Goal: Information Seeking & Learning: Learn about a topic

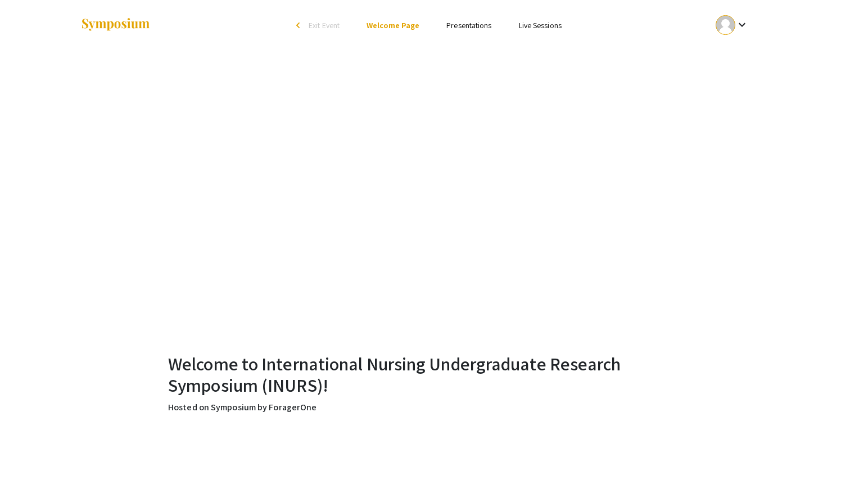
click at [540, 27] on link "Live Sessions" at bounding box center [540, 25] width 43 height 10
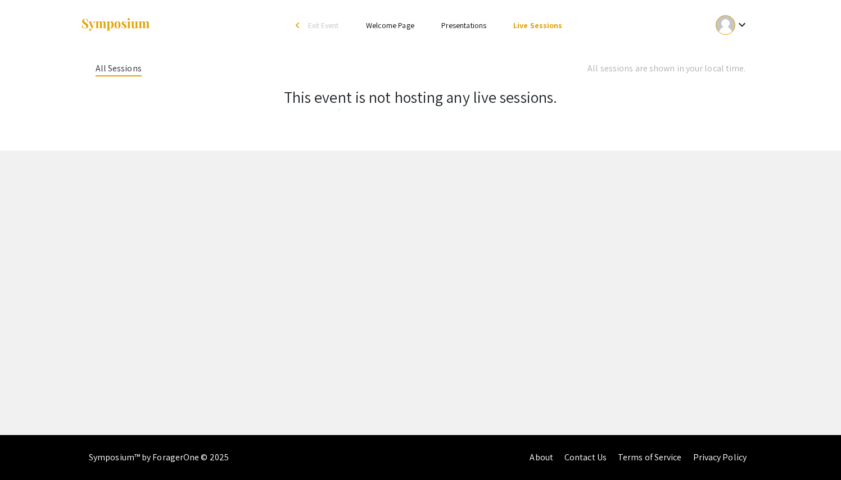
click at [478, 28] on link "Presentations" at bounding box center [463, 25] width 45 height 10
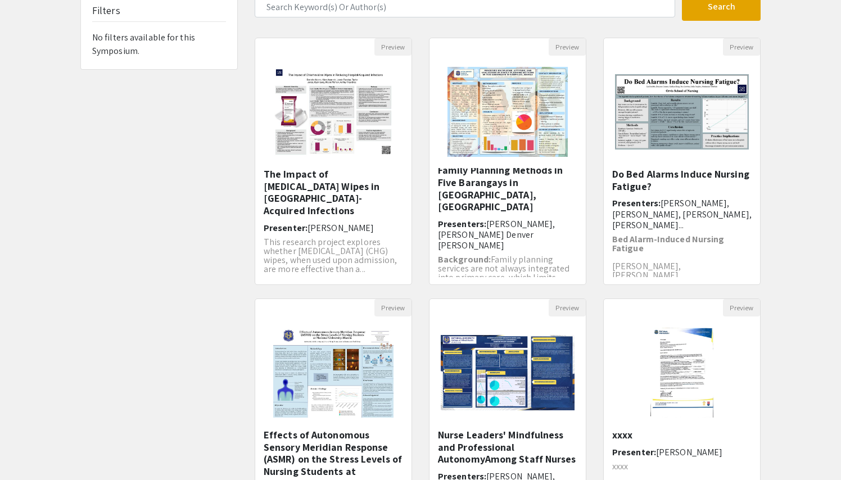
scroll to position [265, 0]
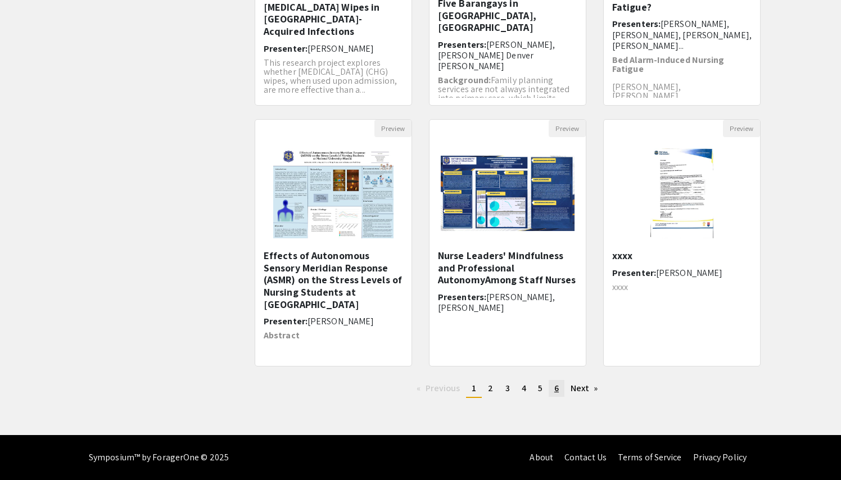
click at [553, 389] on link "page 6" at bounding box center [557, 388] width 16 height 17
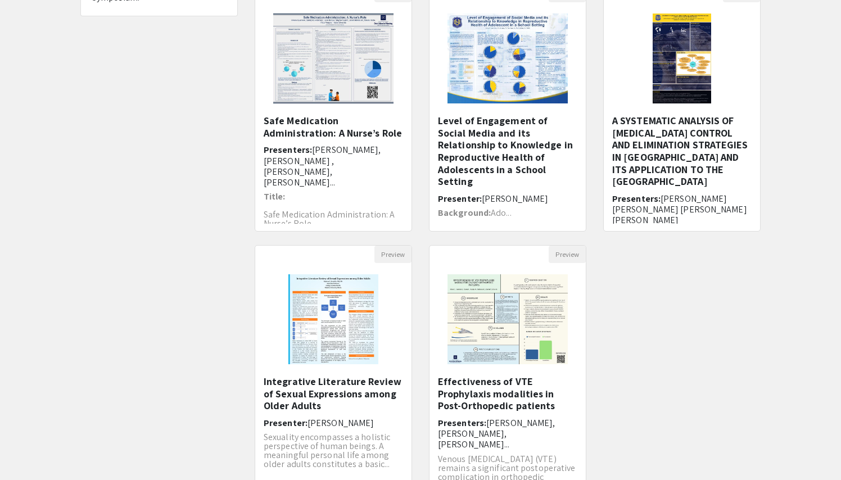
scroll to position [150, 0]
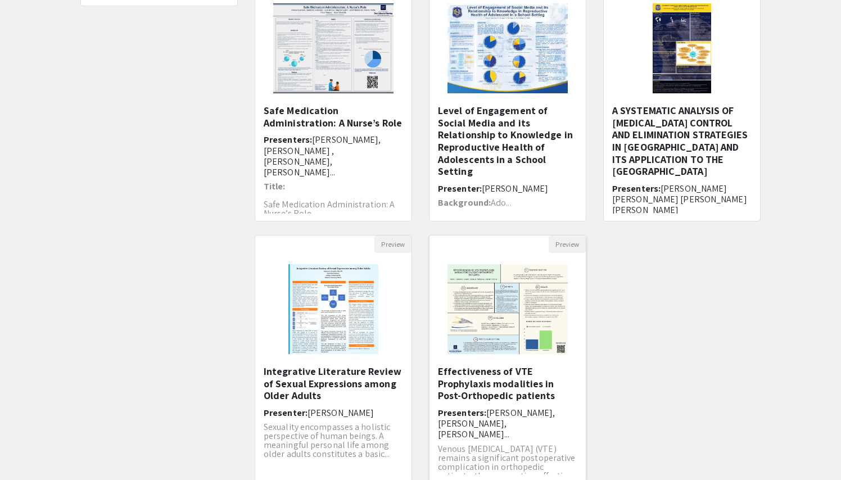
click at [497, 312] on img at bounding box center [507, 309] width 142 height 112
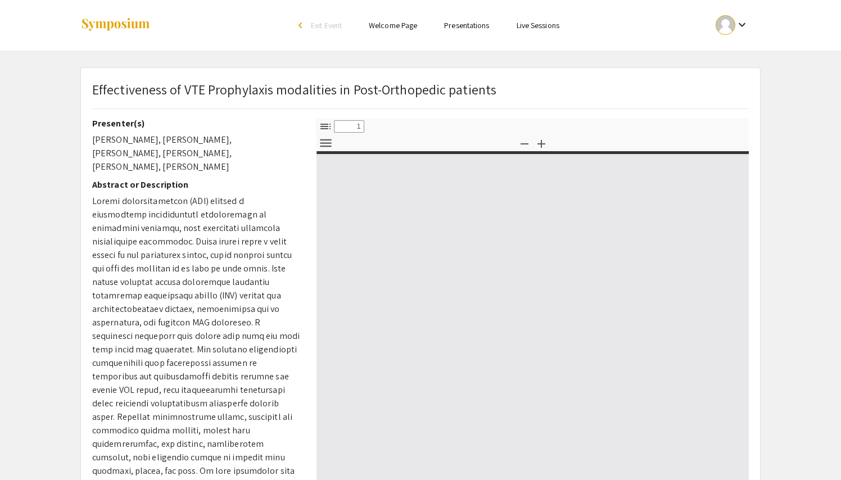
select select "custom"
type input "0"
select select "custom"
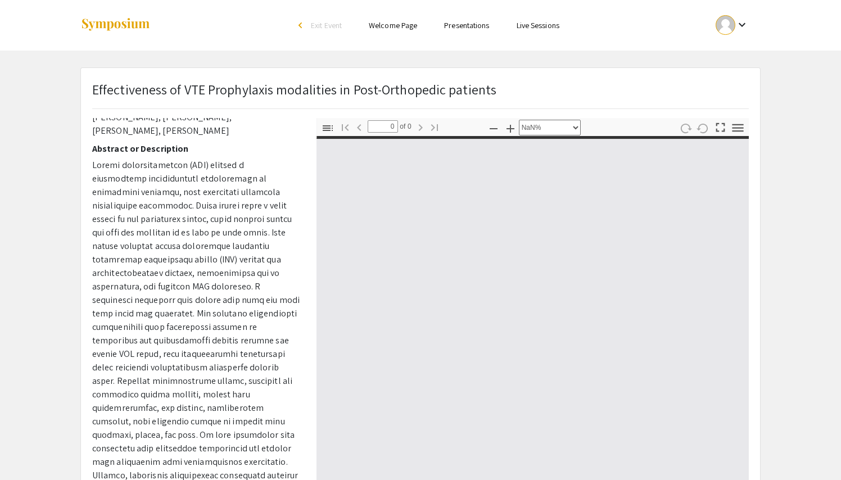
type input "1"
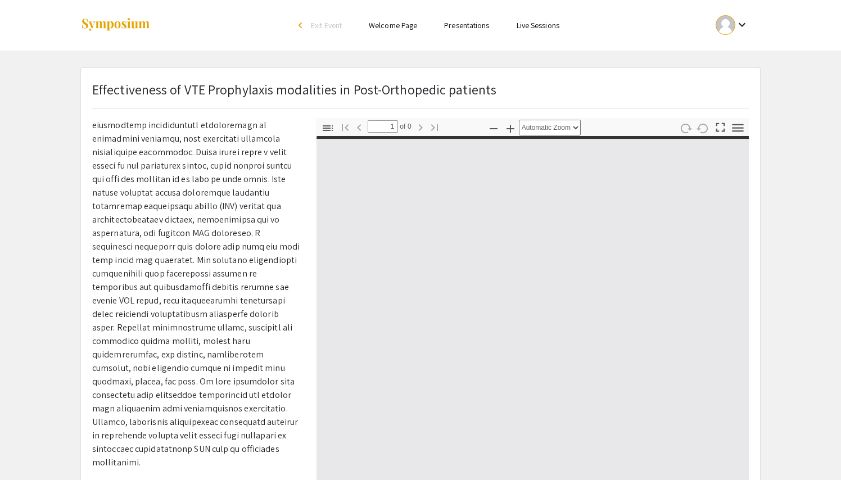
scroll to position [119, 0]
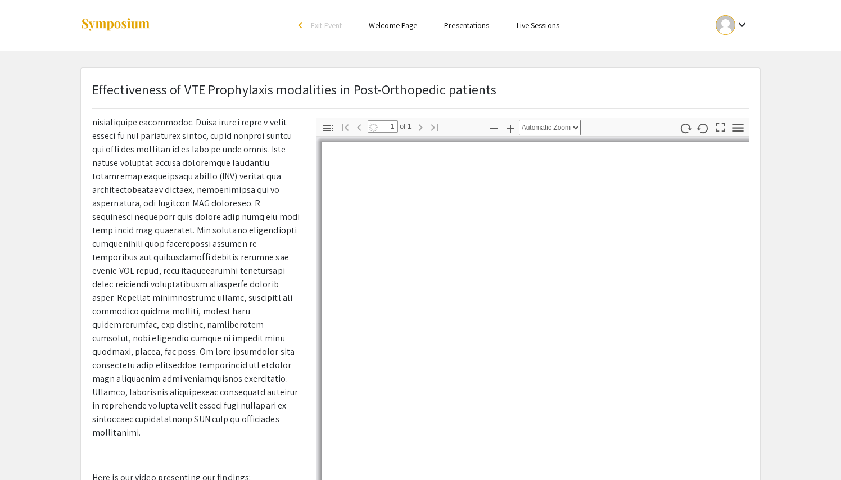
select select "auto"
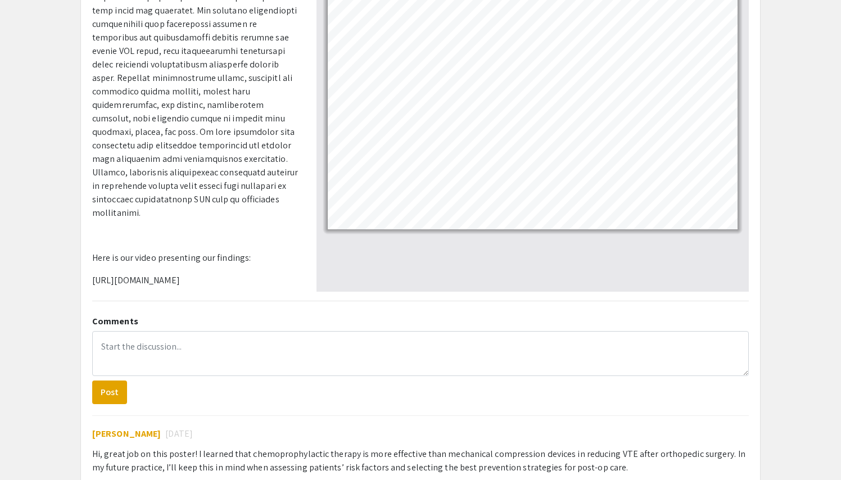
scroll to position [208, 0]
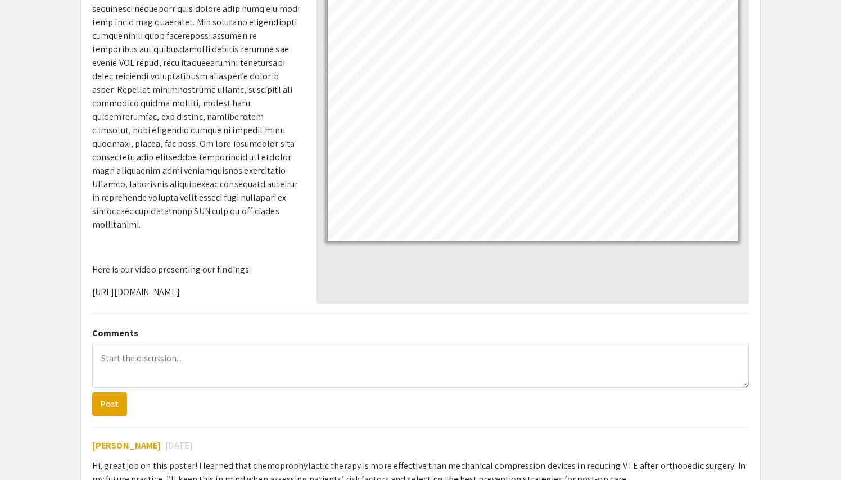
drag, startPoint x: 203, startPoint y: 268, endPoint x: 85, endPoint y: 261, distance: 117.7
click at [85, 261] on div "Presenter(s) [PERSON_NAME], [PERSON_NAME], [PERSON_NAME], [PERSON_NAME], [PERSO…" at bounding box center [196, 107] width 224 height 394
copy p "[URL][DOMAIN_NAME]"
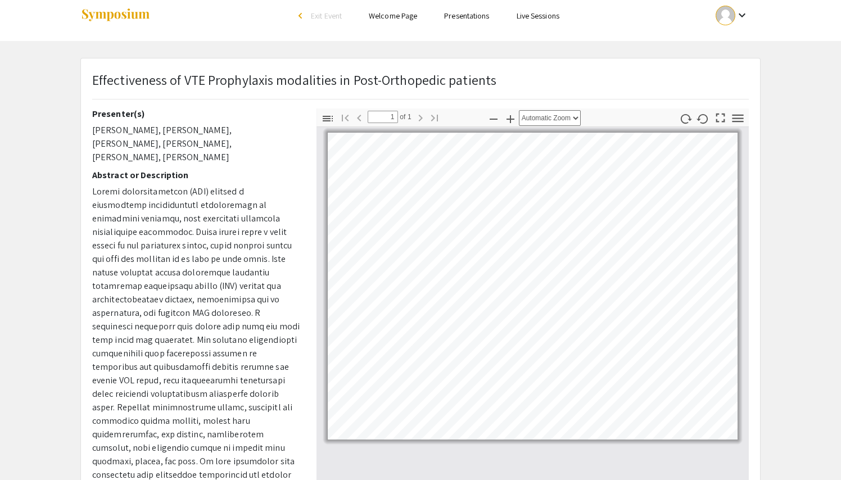
scroll to position [0, 0]
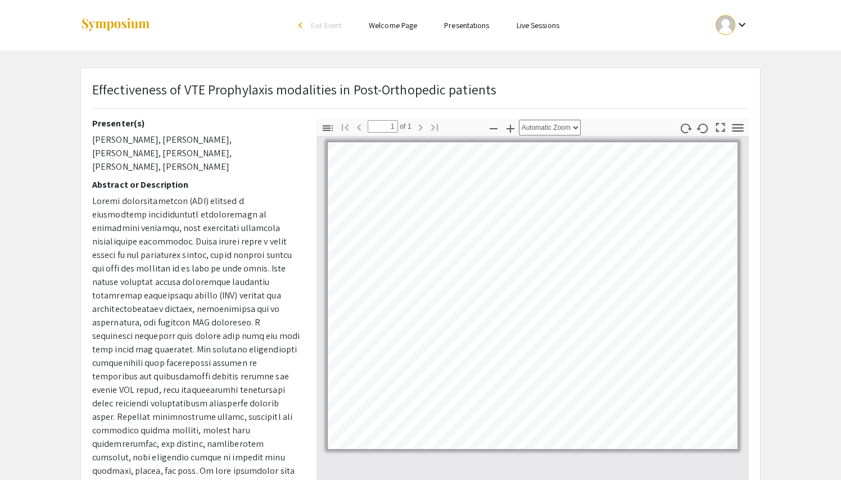
click at [460, 25] on link "Presentations" at bounding box center [466, 25] width 45 height 10
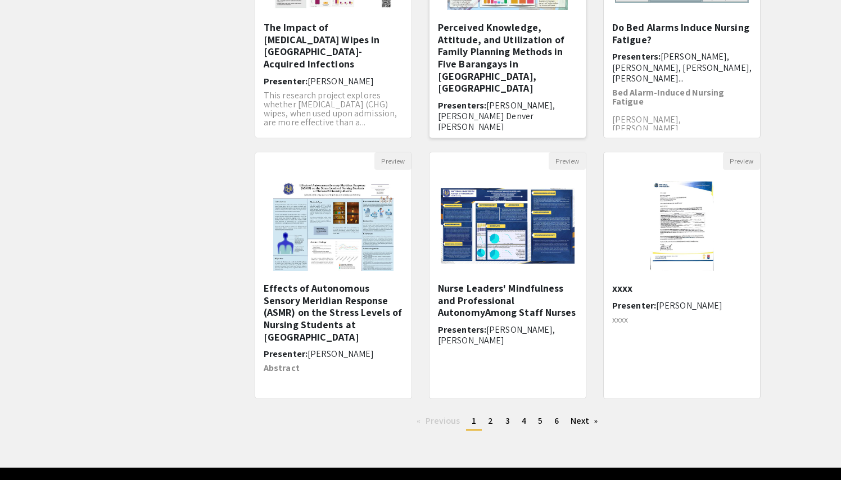
scroll to position [265, 0]
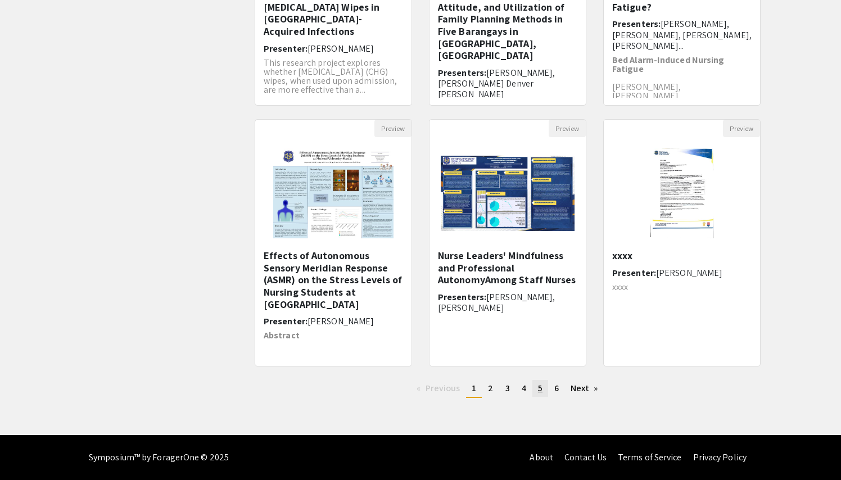
click at [540, 388] on span "5" at bounding box center [540, 388] width 4 height 12
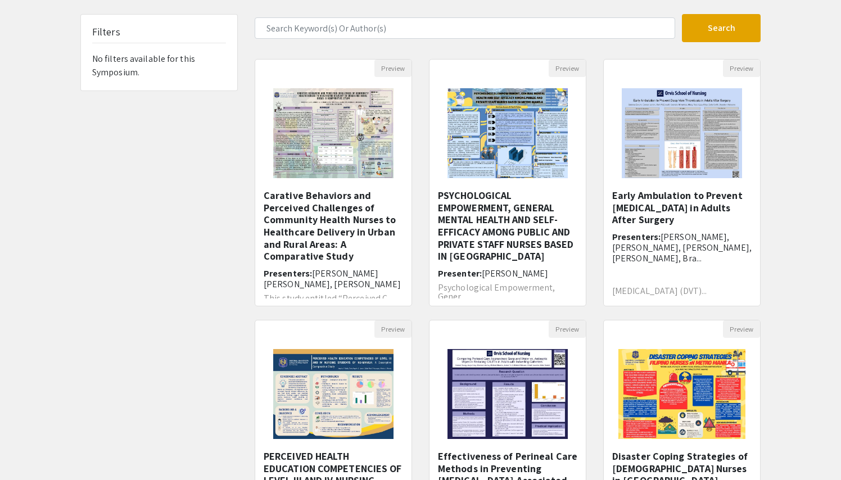
scroll to position [69, 0]
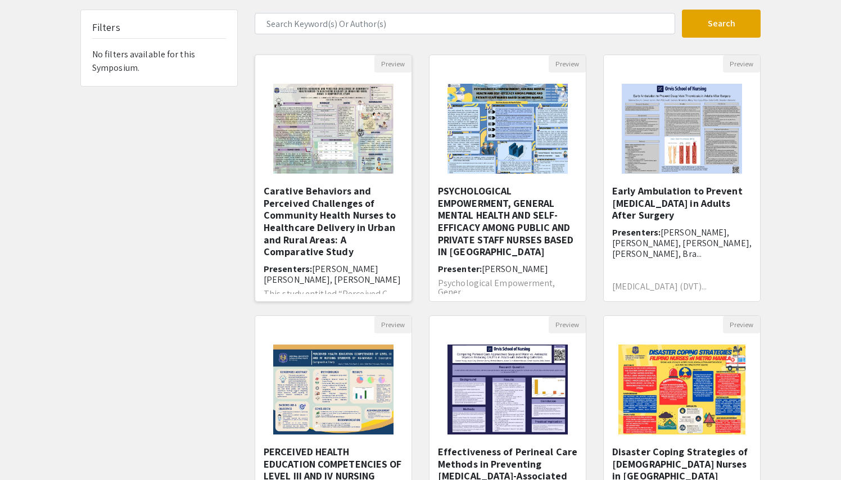
click at [348, 222] on h5 "Carative Behaviors and Perceived Challenges of Community Health Nurses to Healt…" at bounding box center [333, 221] width 139 height 73
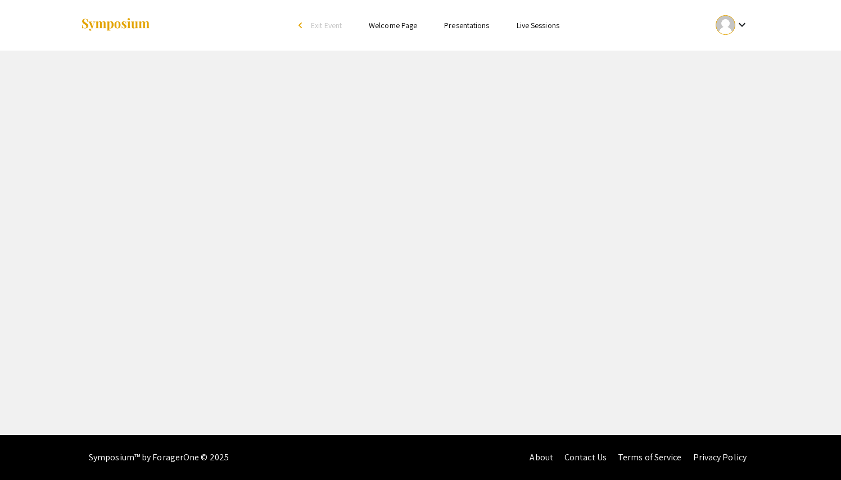
select select "custom"
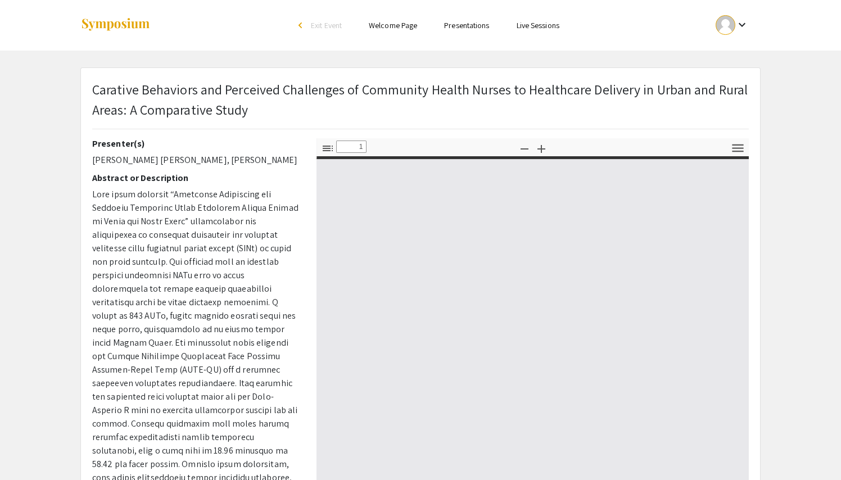
type input "0"
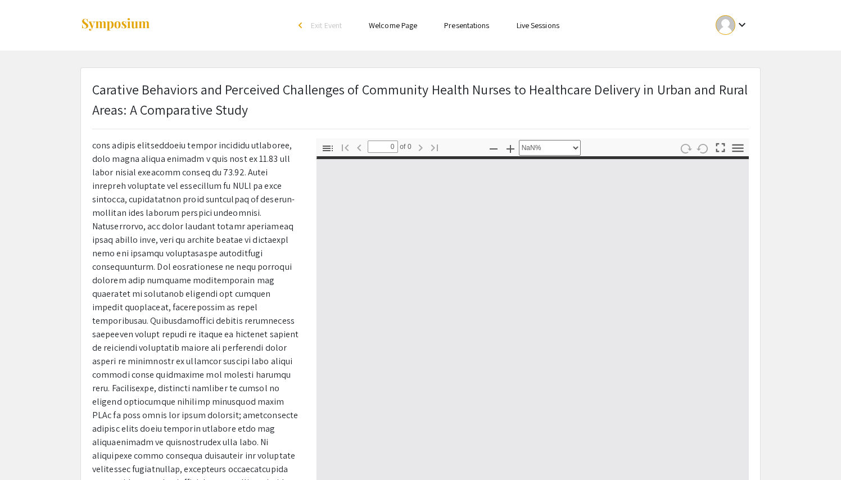
scroll to position [371, 0]
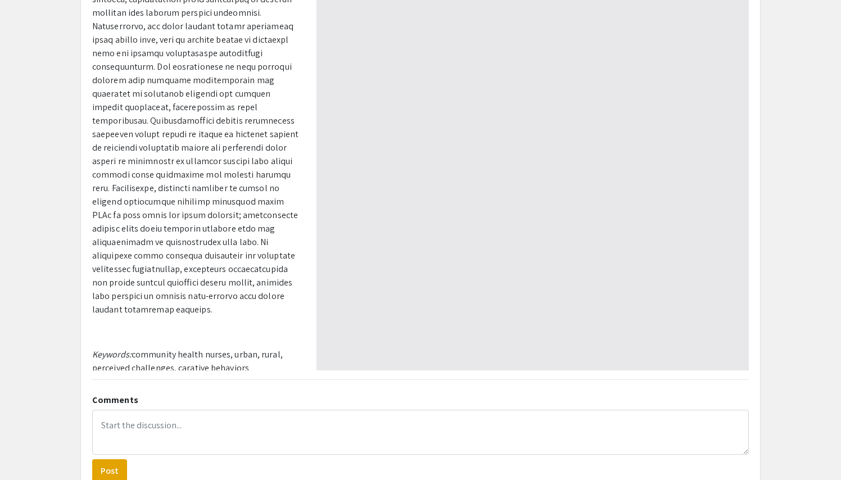
select select "auto"
type input "1"
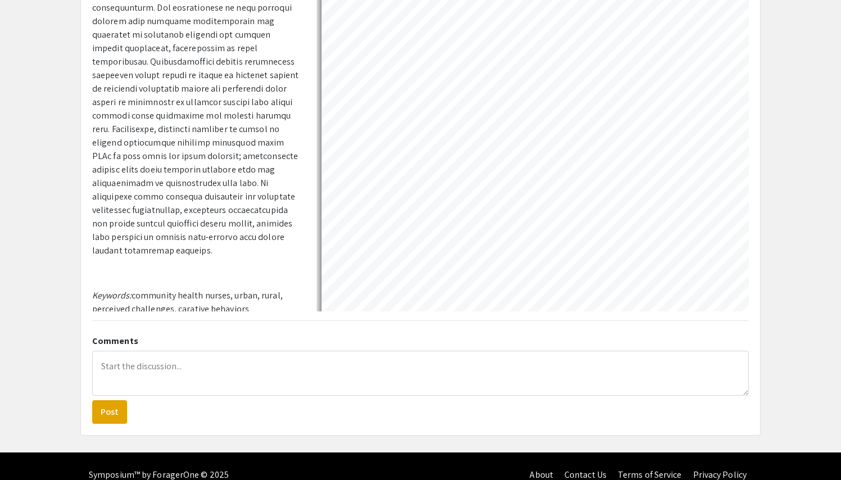
scroll to position [238, 0]
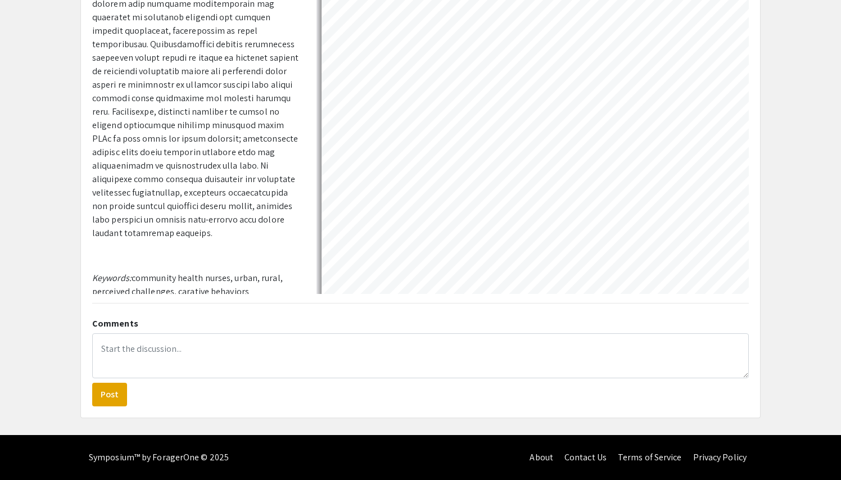
select select "auto"
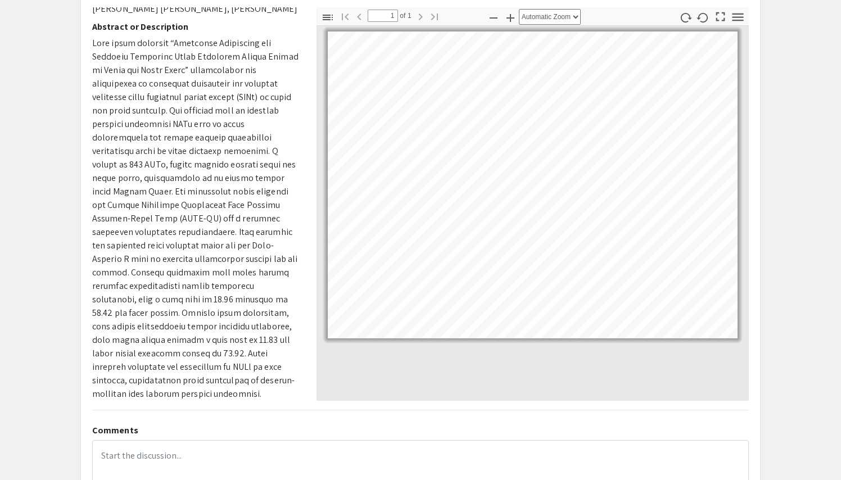
scroll to position [0, 0]
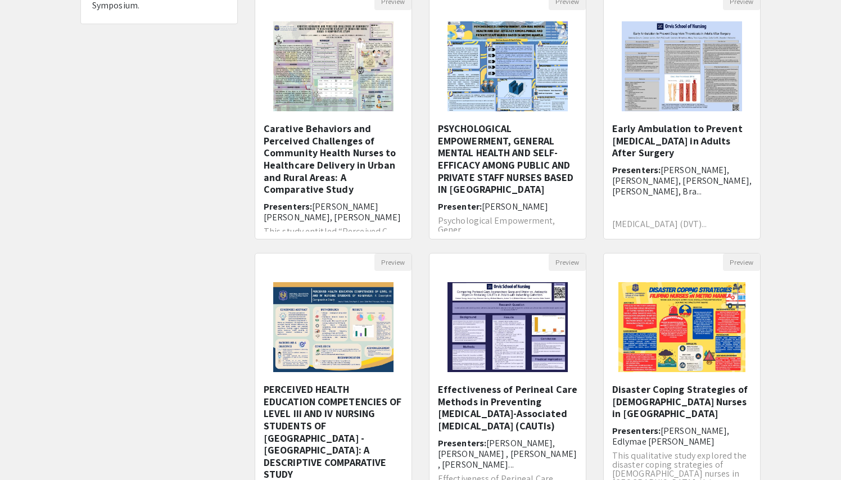
scroll to position [265, 0]
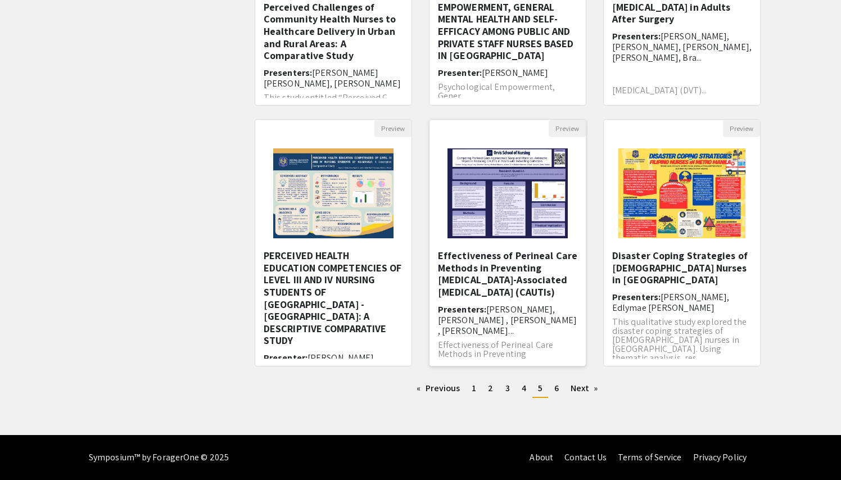
click at [513, 260] on h5 "Effectiveness of Perineal Care Methods in Preventing [MEDICAL_DATA]-Associated …" at bounding box center [507, 274] width 139 height 48
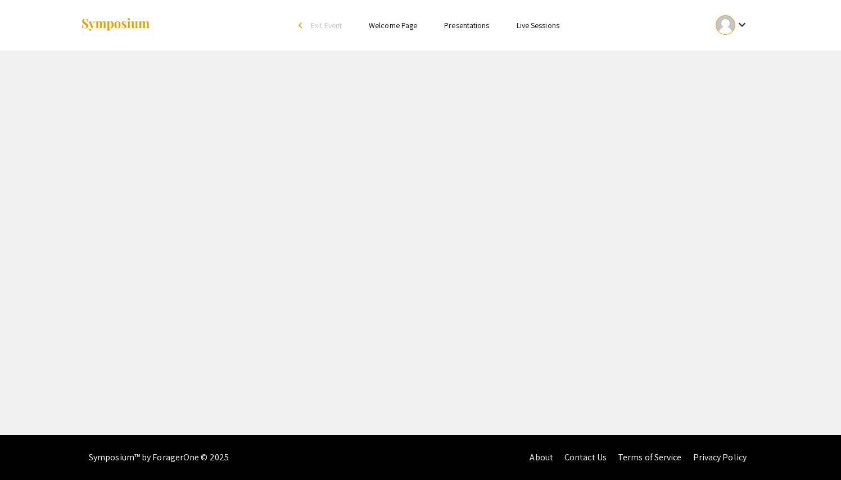
select select "custom"
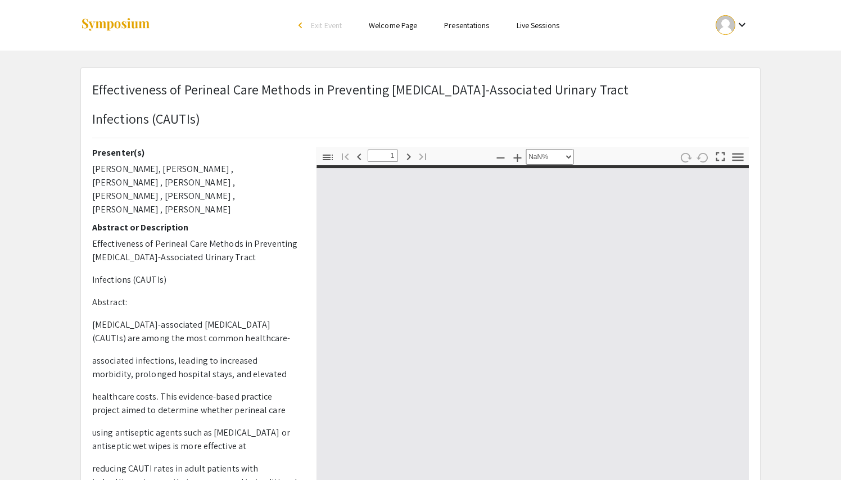
type input "0"
select select "custom"
type input "1"
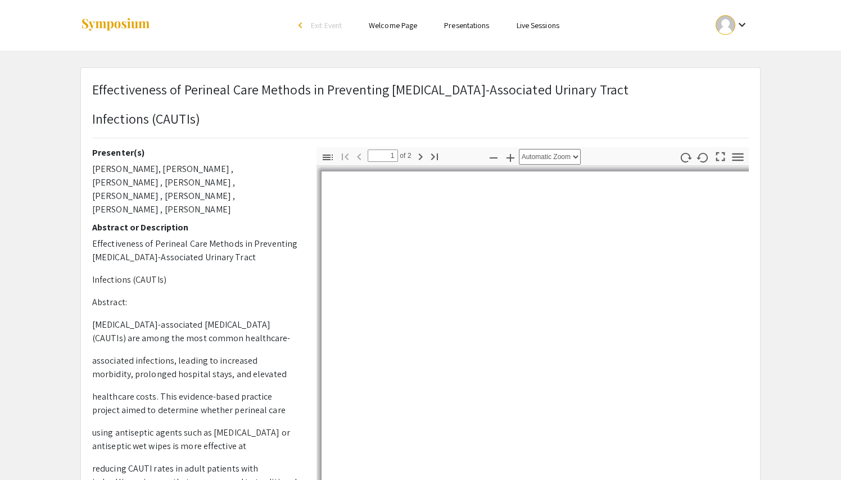
select select "auto"
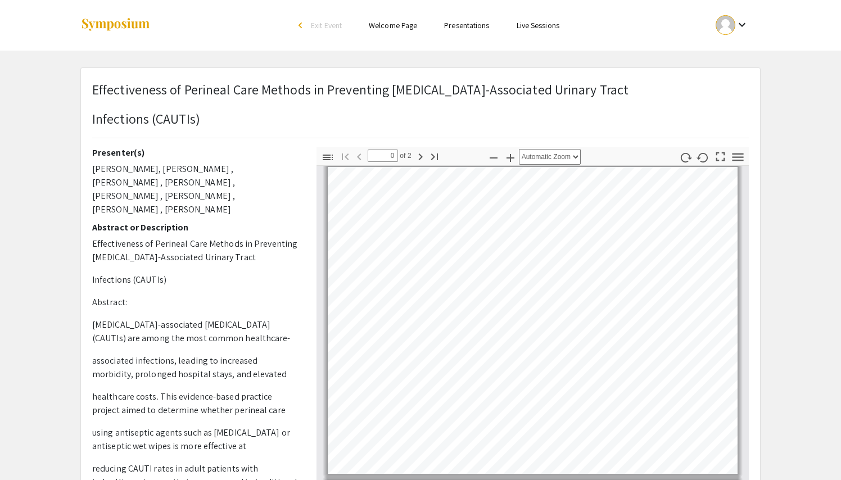
scroll to position [265, 0]
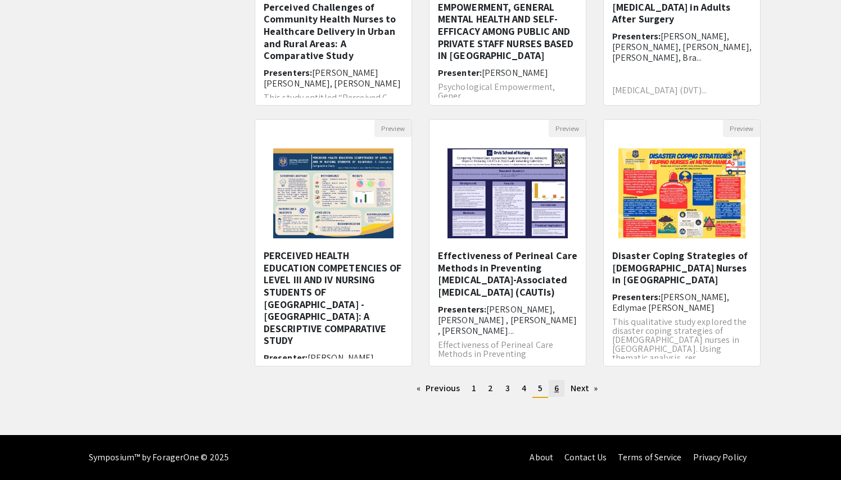
click at [554, 390] on span "6" at bounding box center [556, 388] width 4 height 12
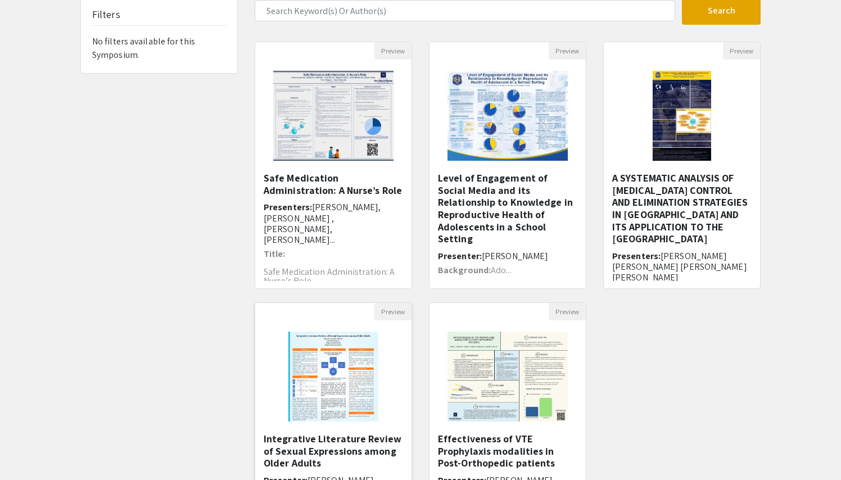
scroll to position [76, 0]
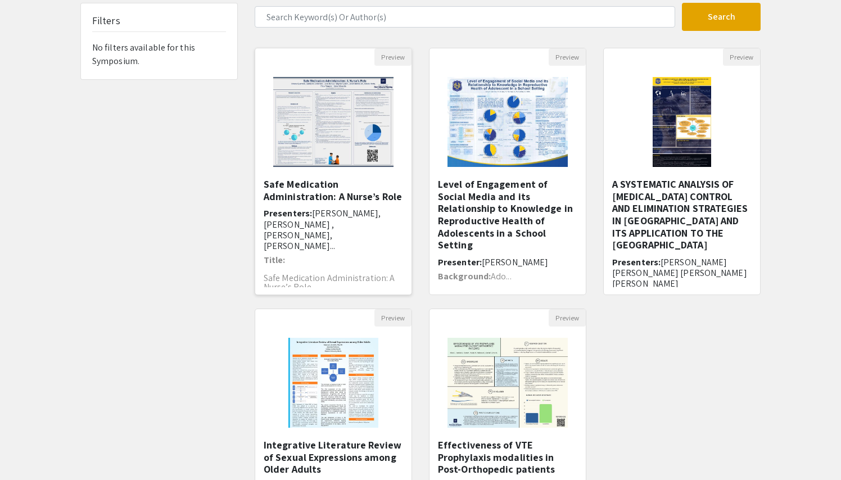
click at [319, 191] on h5 "Safe Medication Administration: A Nurse’s Role" at bounding box center [333, 190] width 139 height 24
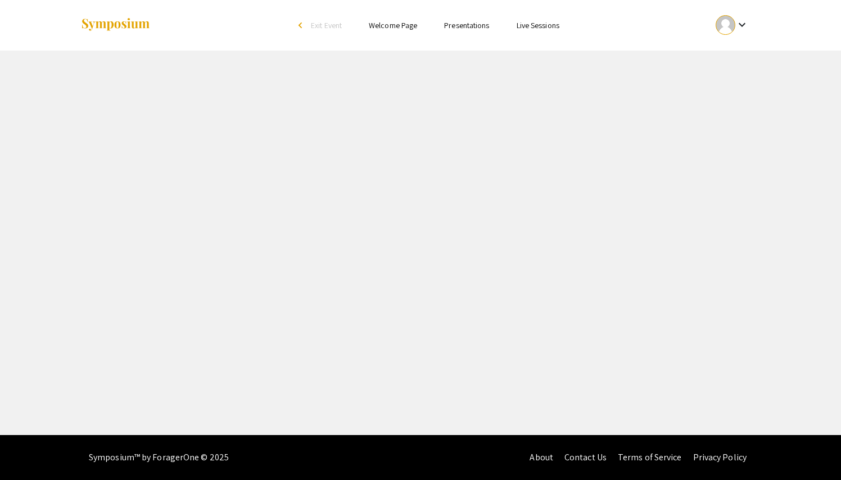
select select "custom"
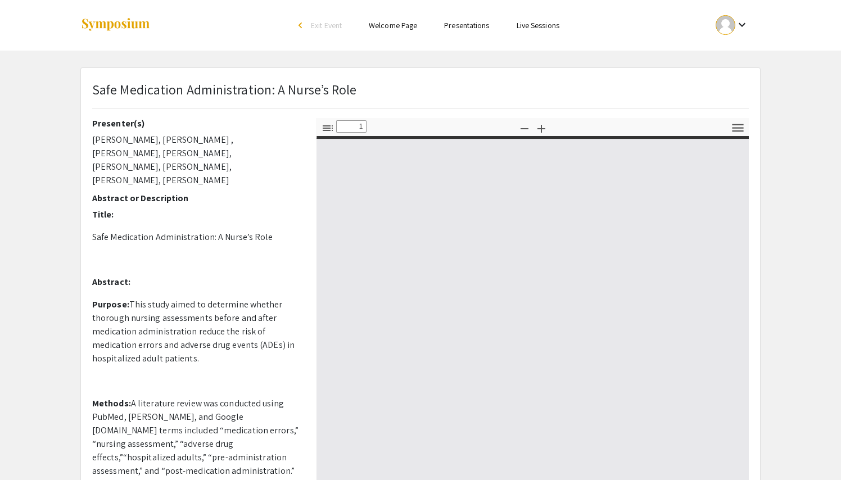
type input "0"
select select "custom"
type input "1"
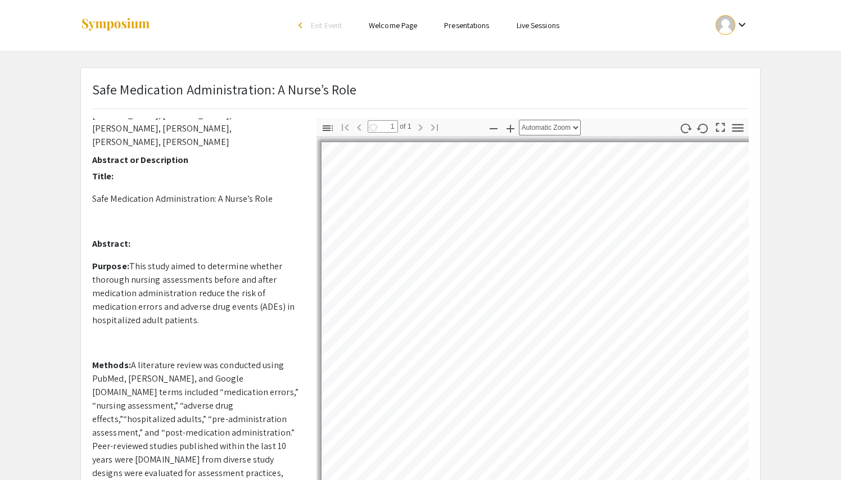
select select "auto"
